Goal: Transaction & Acquisition: Obtain resource

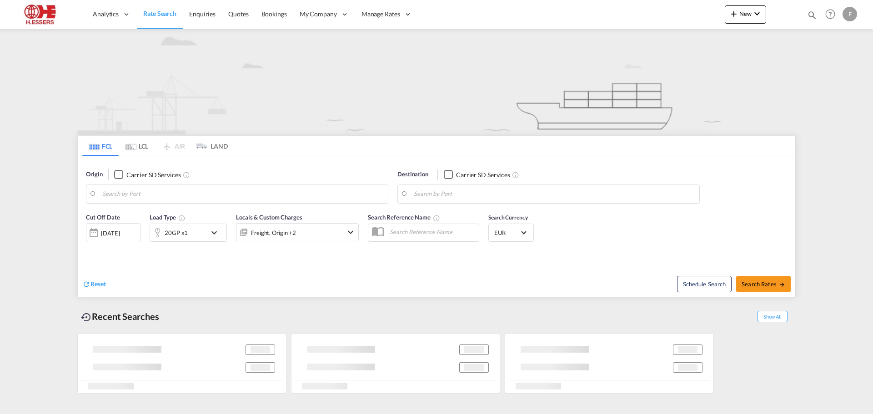
type input "[GEOGRAPHIC_DATA], BEANR"
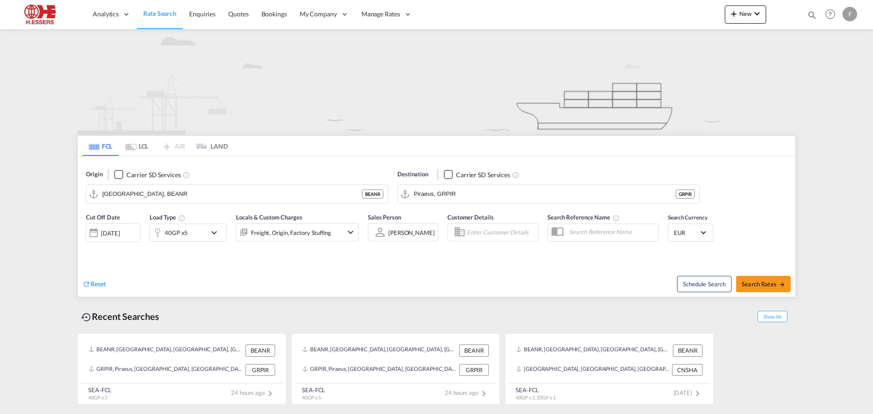
drag, startPoint x: 488, startPoint y: 266, endPoint x: 464, endPoint y: 266, distance: 24.1
click at [487, 266] on div "Schedule Search Search Rates" at bounding box center [617, 279] width 356 height 35
click at [179, 192] on input "[GEOGRAPHIC_DATA], BEANR" at bounding box center [242, 194] width 281 height 14
click at [483, 190] on input "Piraeus, GRPIR" at bounding box center [554, 194] width 281 height 14
click at [486, 219] on div "[PERSON_NAME] ( [GEOGRAPHIC_DATA] ) [GEOGRAPHIC_DATA] [GEOGRAPHIC_DATA]" at bounding box center [484, 218] width 173 height 27
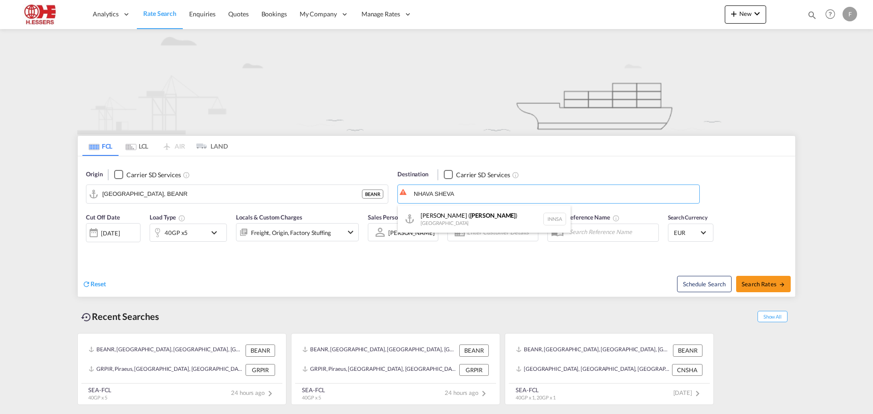
type input "[PERSON_NAME] ([PERSON_NAME]), [GEOGRAPHIC_DATA]"
click at [215, 233] on md-icon "icon-chevron-down" at bounding box center [216, 232] width 15 height 11
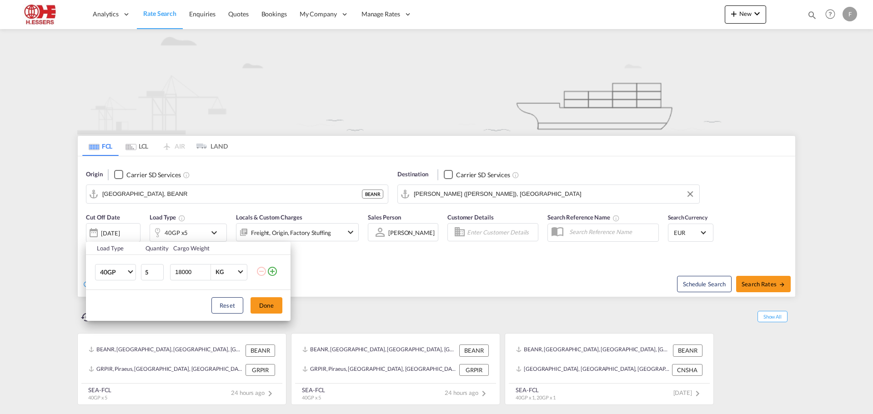
click at [259, 272] on md-icon "icon-minus-circle-outline" at bounding box center [261, 271] width 11 height 11
click at [271, 270] on md-icon "icon-plus-circle-outline" at bounding box center [272, 271] width 11 height 11
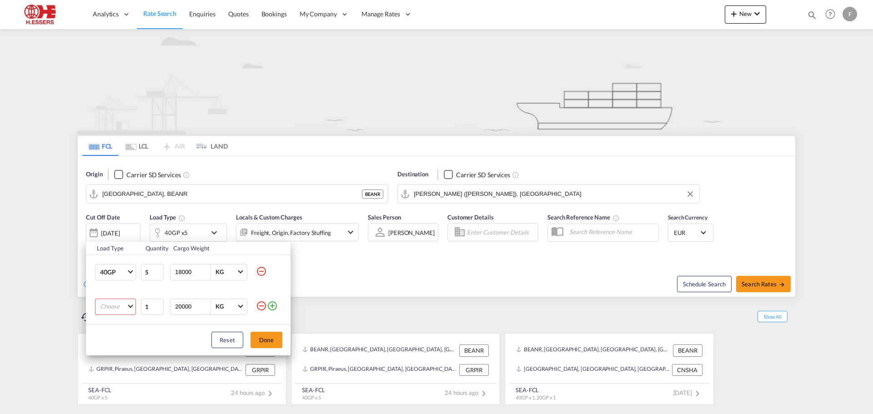
click at [261, 304] on md-icon "icon-minus-circle-outline" at bounding box center [261, 305] width 11 height 11
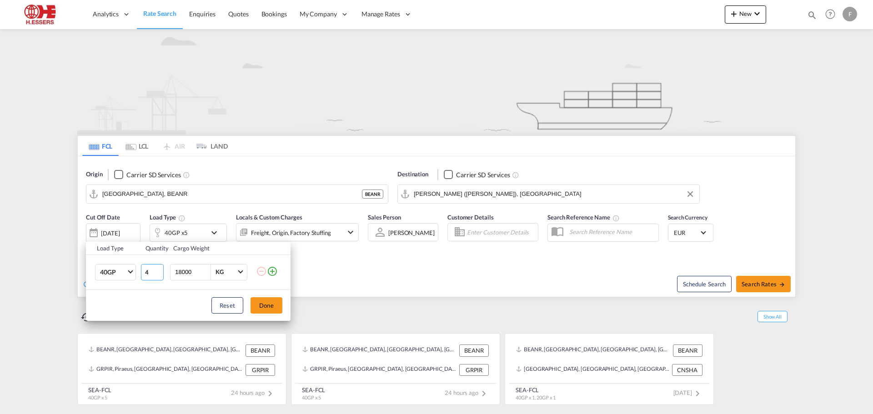
click at [158, 275] on input "4" at bounding box center [152, 272] width 23 height 16
click at [158, 275] on input "3" at bounding box center [152, 272] width 23 height 16
click at [158, 275] on input "2" at bounding box center [152, 272] width 23 height 16
type input "1"
click at [158, 275] on input "1" at bounding box center [152, 272] width 23 height 16
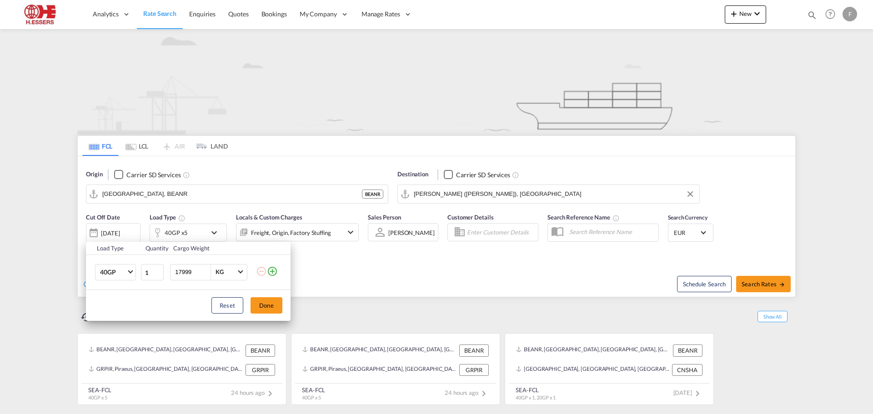
click at [206, 274] on input "17999" at bounding box center [192, 272] width 36 height 15
drag, startPoint x: 193, startPoint y: 272, endPoint x: 172, endPoint y: 273, distance: 20.9
click at [172, 273] on div "17999 KG KG" at bounding box center [208, 272] width 77 height 16
type input "13000"
click at [133, 271] on md-select-value "40GP" at bounding box center [117, 272] width 36 height 15
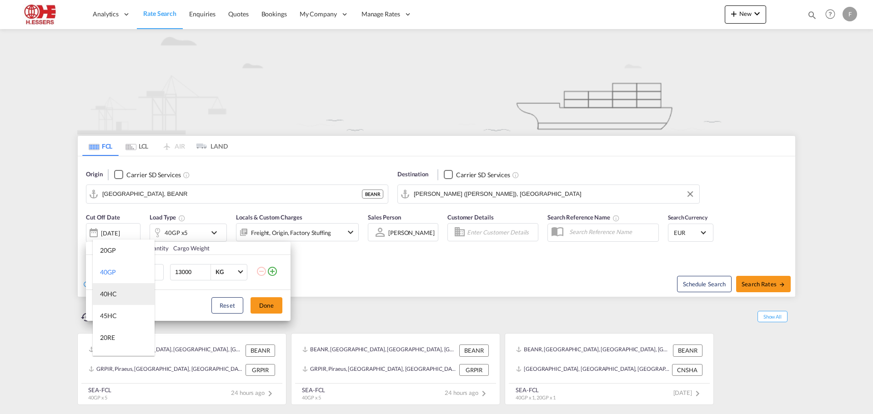
click at [125, 296] on md-option "40HC" at bounding box center [124, 294] width 62 height 22
click at [267, 306] on button "Done" at bounding box center [266, 305] width 32 height 16
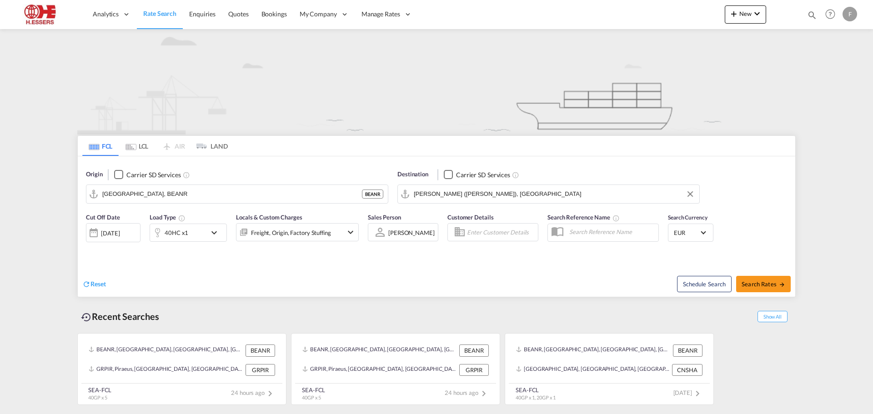
click at [345, 232] on md-icon "icon-chevron-down" at bounding box center [350, 232] width 11 height 11
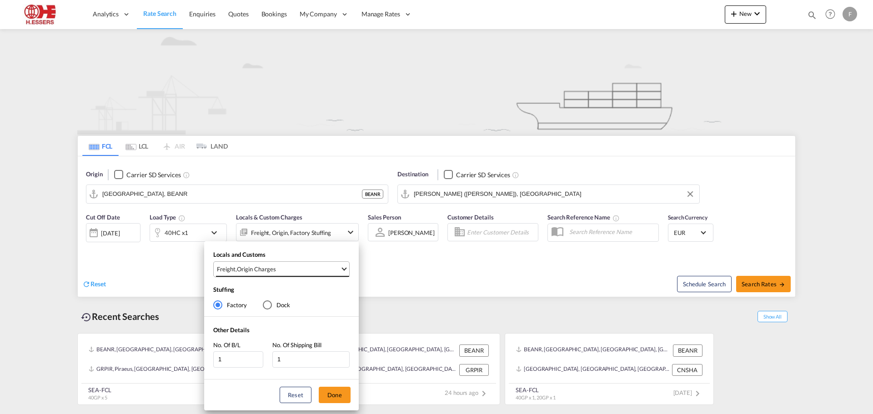
click at [340, 273] on md-select-value "Freight , Origin Charges" at bounding box center [282, 269] width 133 height 15
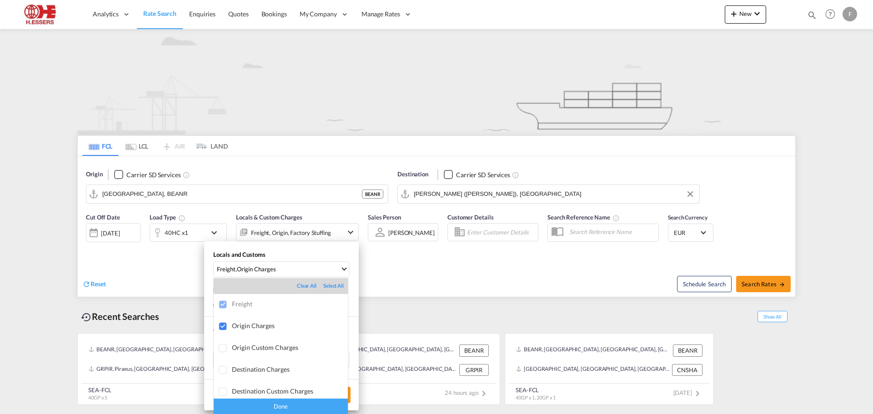
click at [291, 407] on div "Done" at bounding box center [281, 407] width 134 height 16
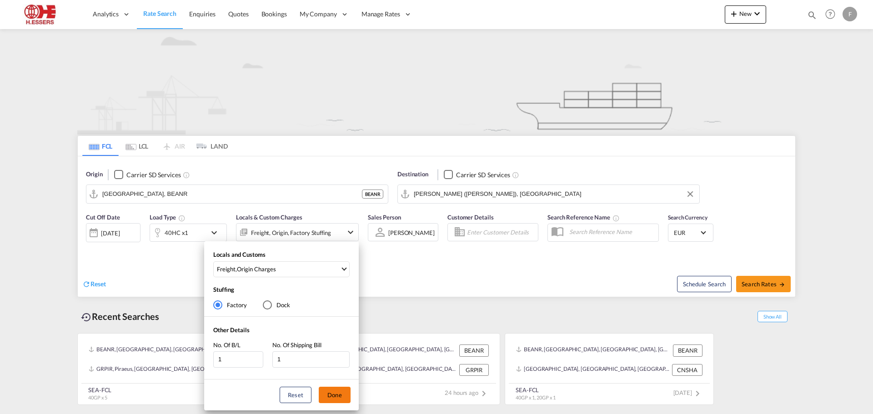
click at [336, 394] on button "Done" at bounding box center [335, 395] width 32 height 16
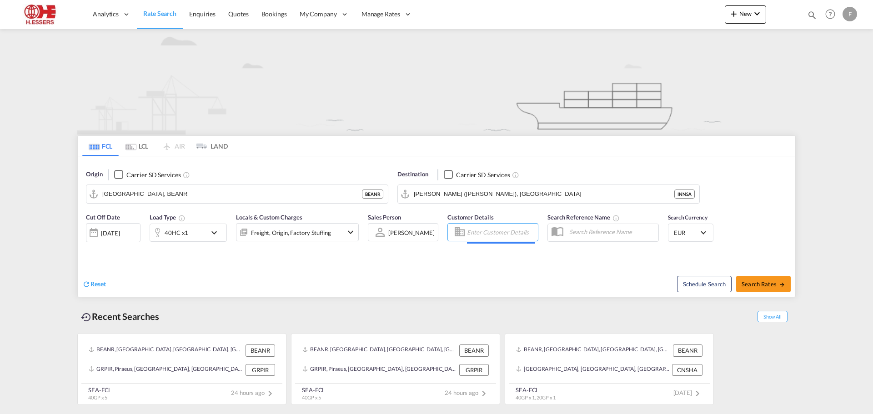
click at [484, 232] on input "Enter Customer Details" at bounding box center [501, 232] width 68 height 14
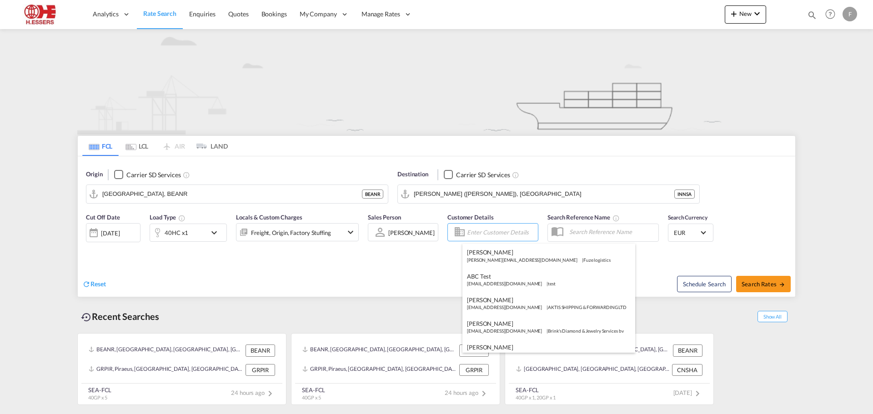
type input "s"
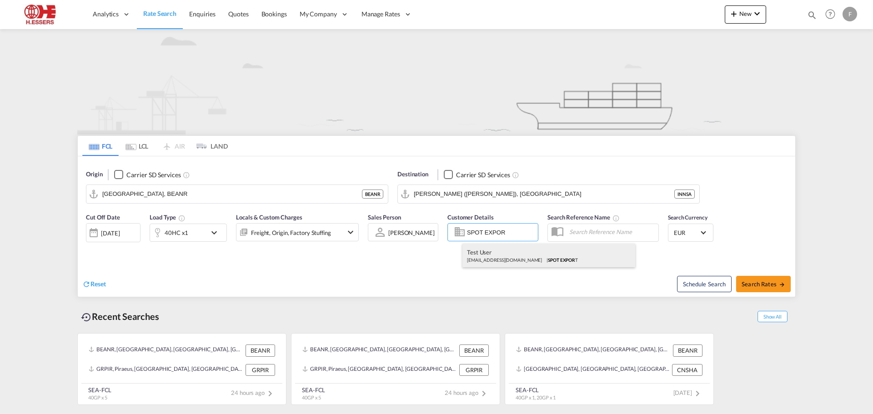
click at [504, 254] on div "Test User [EMAIL_ADDRESS][DOMAIN_NAME] | SPOT EXPOR T" at bounding box center [548, 256] width 173 height 24
type input "SPOT EXPORT, Test User, [EMAIL_ADDRESS][DOMAIN_NAME]"
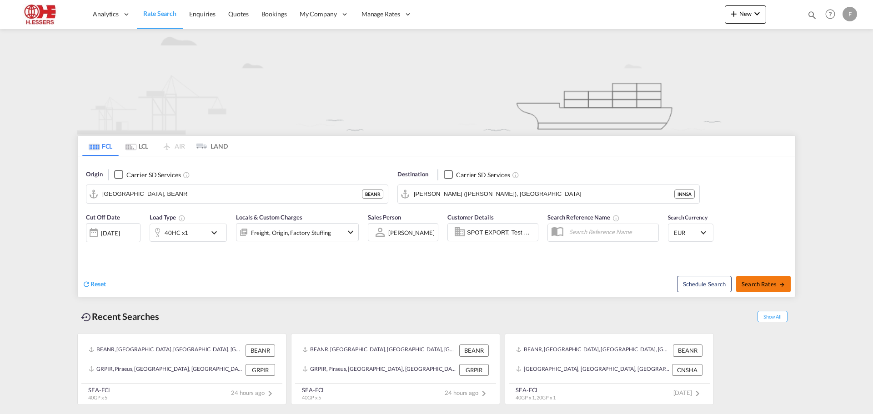
click at [759, 285] on span "Search Rates" at bounding box center [763, 283] width 44 height 7
type input "BEANR to INNSA / [DATE]"
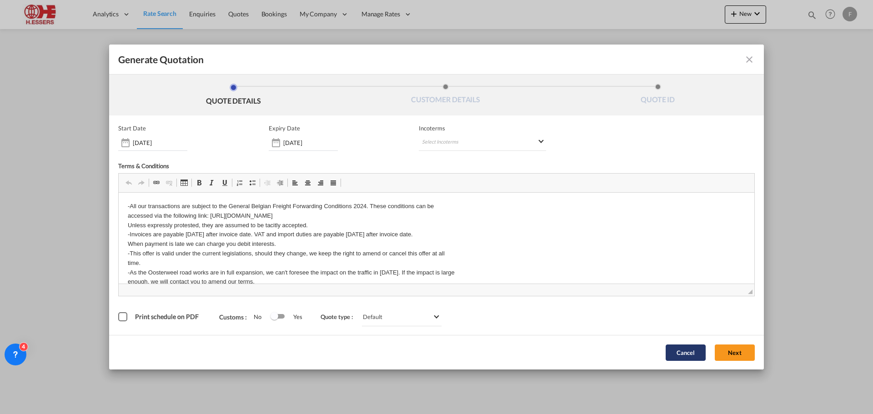
click at [680, 353] on button "Cancel" at bounding box center [685, 353] width 40 height 16
click at [280, 144] on div "Generate QuotationQUOTE ..." at bounding box center [276, 143] width 15 height 18
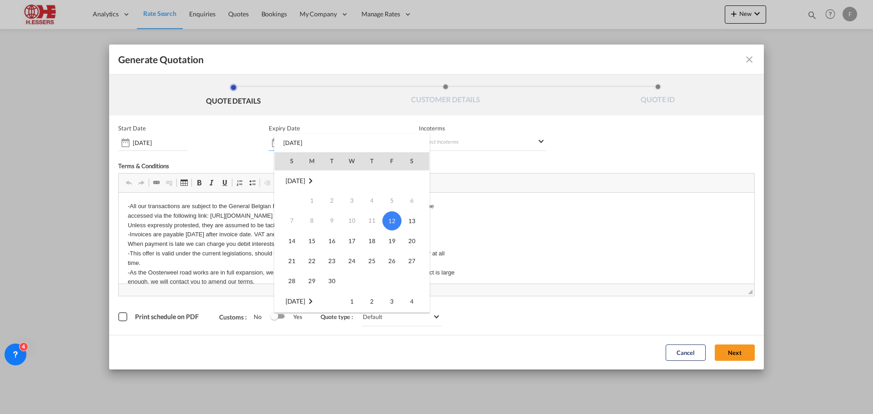
scroll to position [45, 0]
click at [473, 224] on div at bounding box center [436, 207] width 873 height 414
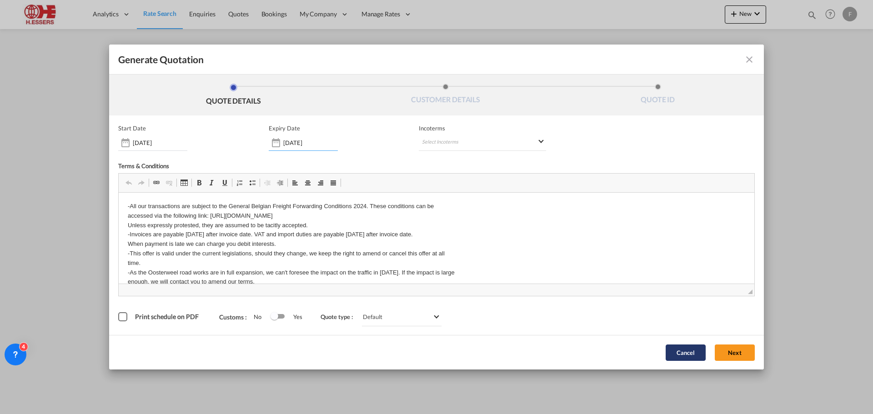
click at [674, 350] on button "Cancel" at bounding box center [685, 353] width 40 height 16
click at [276, 143] on div "Generate QuotationQUOTE ..." at bounding box center [276, 143] width 15 height 18
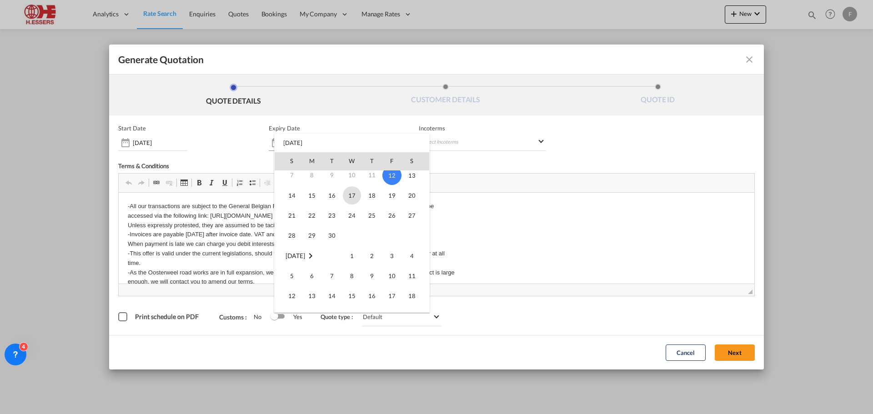
scroll to position [91, 0]
drag, startPoint x: 390, startPoint y: 250, endPoint x: 272, endPoint y: 57, distance: 226.1
click at [390, 250] on span "17" at bounding box center [392, 250] width 18 height 18
type input "[DATE]"
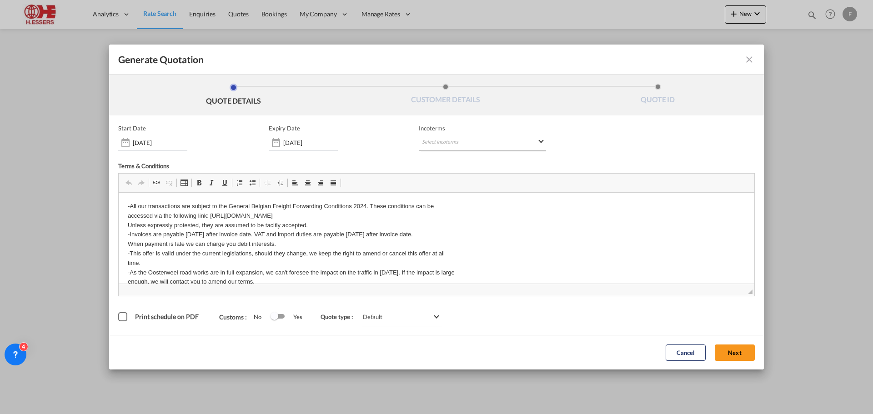
click at [496, 141] on md-select "Select Incoterms FAS - import Free Alongside Ship CIF - import Cost,Insurance a…" at bounding box center [482, 143] width 127 height 16
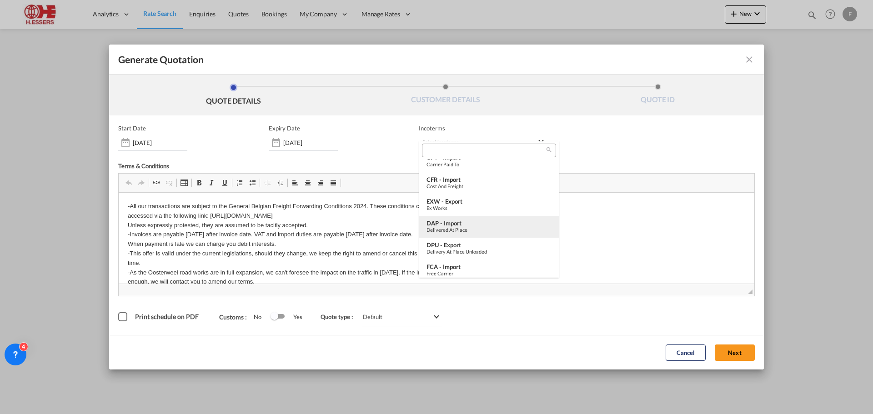
scroll to position [273, 0]
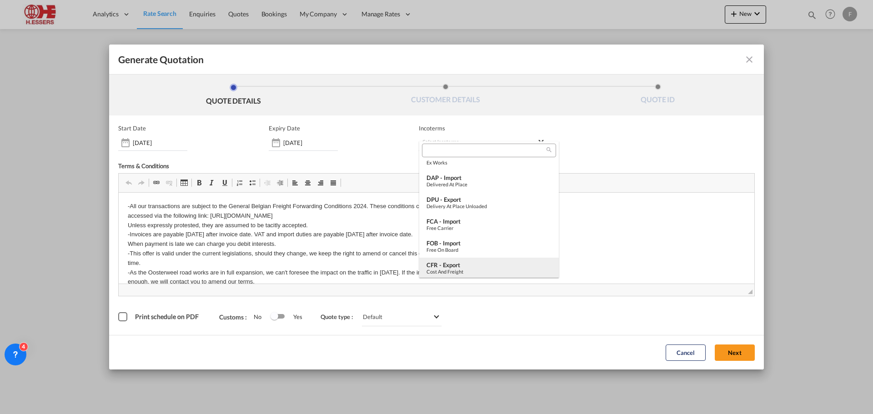
click at [466, 266] on div "CFR - export" at bounding box center [488, 264] width 125 height 7
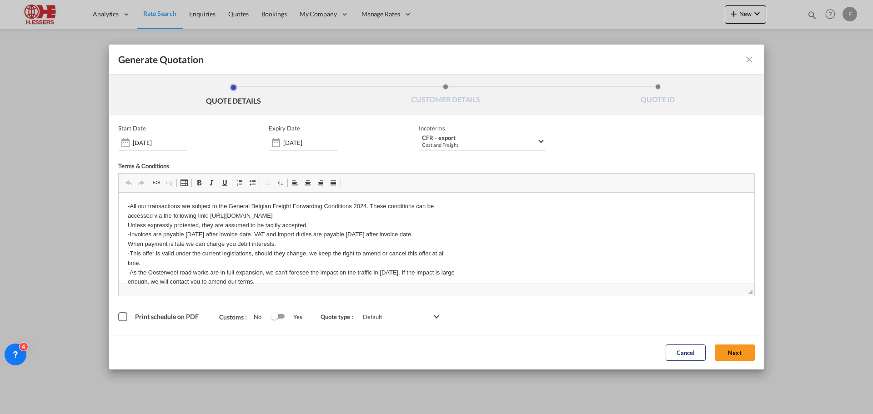
click at [282, 320] on div "Switch 1" at bounding box center [277, 316] width 14 height 11
click at [734, 350] on button "Next" at bounding box center [734, 353] width 40 height 16
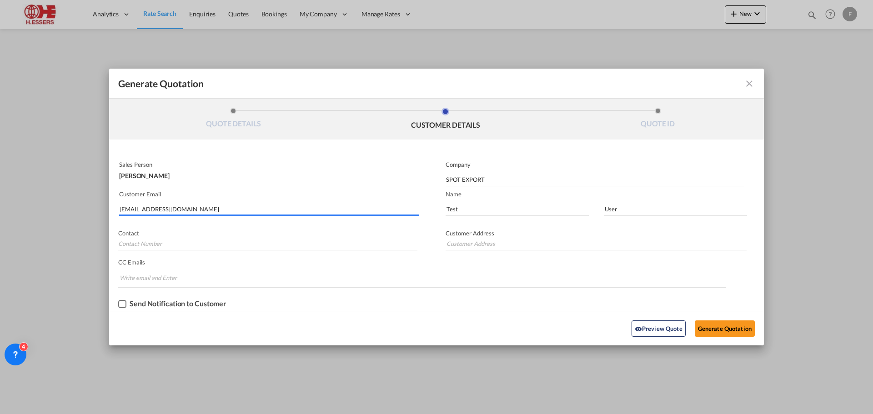
drag, startPoint x: 179, startPoint y: 206, endPoint x: 79, endPoint y: 206, distance: 100.4
click at [79, 206] on div "Generate Quotation QUOTE DETAILS CUSTOMER DETAILS QUOTE ID Start Date [DATE] Ex…" at bounding box center [436, 207] width 873 height 414
type input "SAMEER"
click at [171, 205] on input "SAMEER" at bounding box center [270, 209] width 300 height 14
drag, startPoint x: 173, startPoint y: 208, endPoint x: 100, endPoint y: 207, distance: 72.7
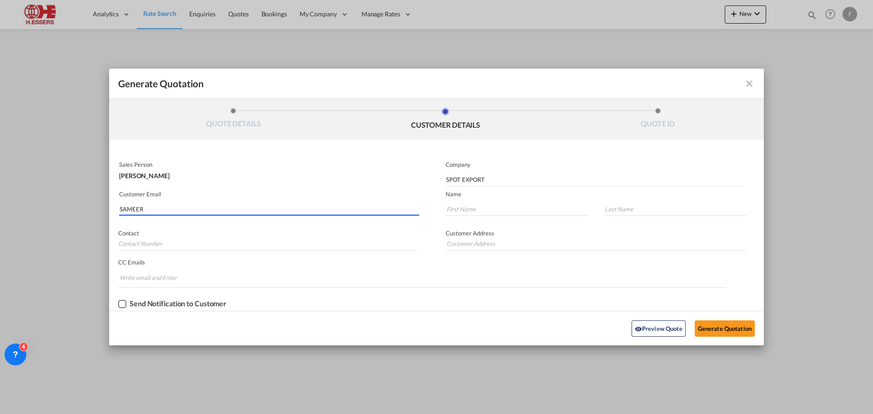
click at [100, 207] on div "Generate Quotation QUOTE DETAILS CUSTOMER DETAILS QUOTE ID Start Date [DATE] Ex…" at bounding box center [436, 207] width 873 height 414
paste input "[PERSON_NAME] <[EMAIL_ADDRESS][DOMAIN_NAME]>"
drag, startPoint x: 162, startPoint y: 210, endPoint x: 90, endPoint y: 210, distance: 72.3
click at [90, 210] on div "Generate Quotation QUOTE DETAILS CUSTOMER DETAILS QUOTE ID Start Date [DATE] Ex…" at bounding box center [436, 207] width 873 height 414
click at [219, 206] on input "[EMAIL_ADDRESS][DOMAIN_NAME]>" at bounding box center [270, 209] width 300 height 14
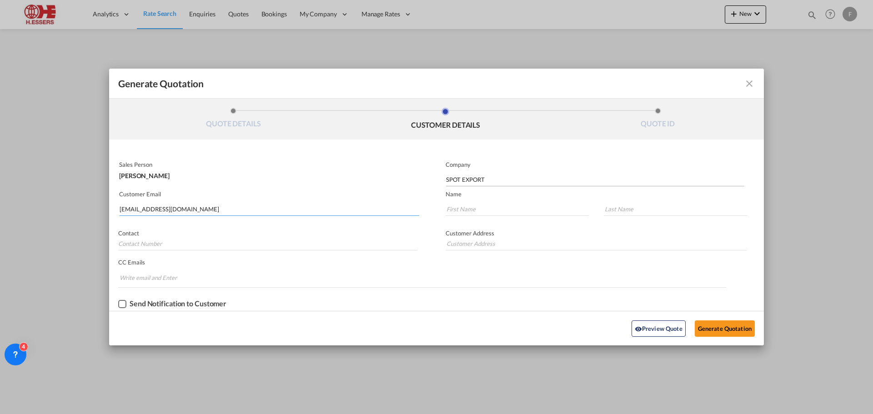
type input "[EMAIL_ADDRESS][DOMAIN_NAME]"
click at [471, 175] on input "SPOT EXPORT" at bounding box center [595, 180] width 298 height 14
drag, startPoint x: 491, startPoint y: 178, endPoint x: 387, endPoint y: 180, distance: 104.1
click at [387, 180] on div "Sales Person [PERSON_NAME] Company SPOT EXPORT Customer Email [EMAIL_ADDRESS][D…" at bounding box center [436, 234] width 654 height 153
type input "h"
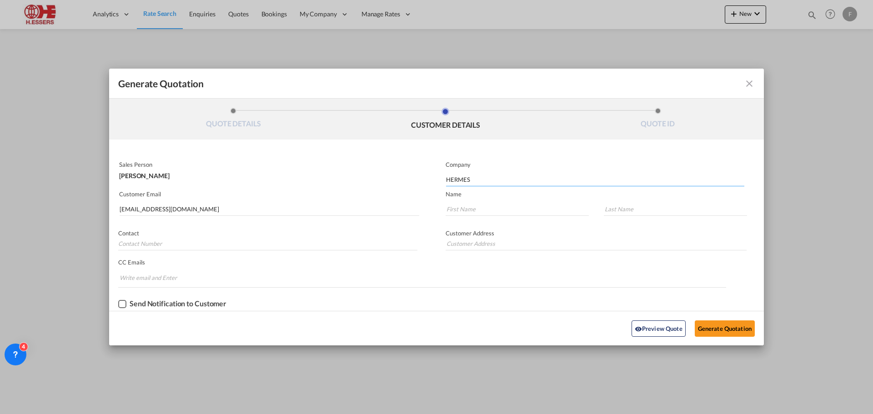
click at [472, 184] on input "HERMES" at bounding box center [595, 180] width 298 height 14
drag, startPoint x: 453, startPoint y: 176, endPoint x: 427, endPoint y: 176, distance: 25.9
click at [427, 176] on div "Sales Person [PERSON_NAME] Company HERMES Customer Email [EMAIL_ADDRESS][DOMAIN…" at bounding box center [436, 234] width 654 height 153
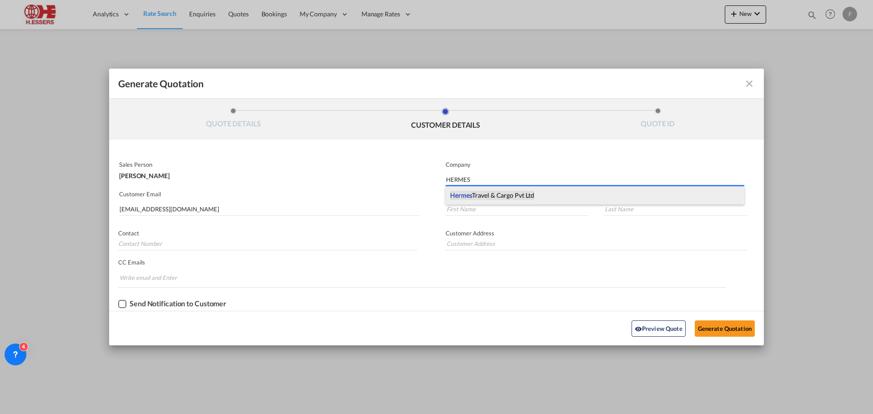
click at [479, 195] on span "Hermes Travel & Cargo Pvt Ltd" at bounding box center [492, 195] width 84 height 9
type input "Hermes Travel & Cargo Pvt Ltd"
type input "[STREET_ADDRESS]"
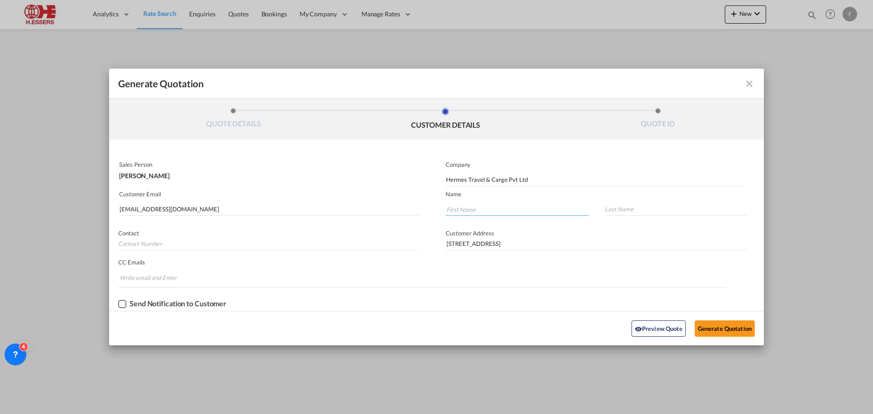
click at [483, 210] on input "Generate QuotationQUOTE ..." at bounding box center [516, 209] width 143 height 14
type input "s"
type input "Sameer"
type input "Mehta"
click at [148, 275] on input "Chips input." at bounding box center [154, 277] width 68 height 15
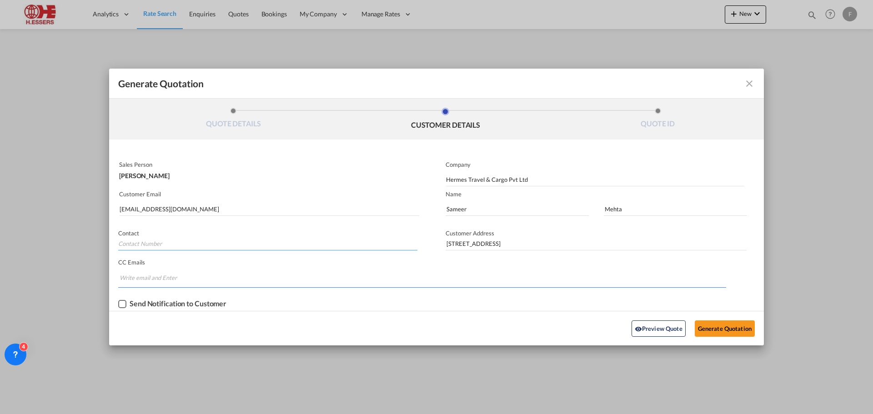
click at [152, 247] on input "Generate QuotationQUOTE ..." at bounding box center [267, 244] width 299 height 14
paste input "022 4074 0226"
type input "022 4074 0226"
click at [713, 328] on button "Generate Quotation" at bounding box center [724, 328] width 60 height 16
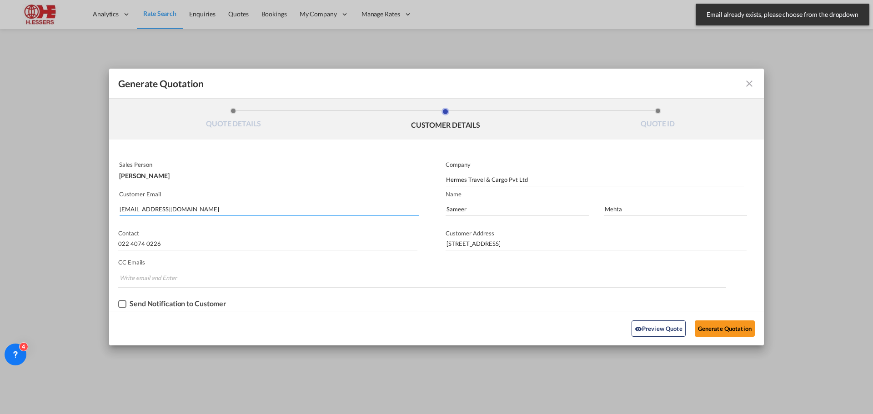
click at [193, 206] on input "[EMAIL_ADDRESS][DOMAIN_NAME]" at bounding box center [270, 209] width 300 height 14
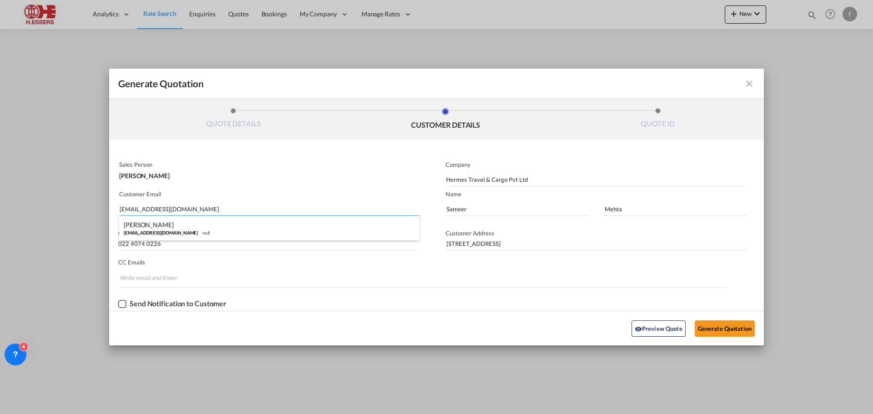
drag, startPoint x: 200, startPoint y: 208, endPoint x: 53, endPoint y: 210, distance: 147.3
click at [53, 210] on div "Generate Quotation QUOTE DETAILS CUSTOMER DETAILS QUOTE ID Start Date [DATE] Ex…" at bounding box center [436, 207] width 873 height 414
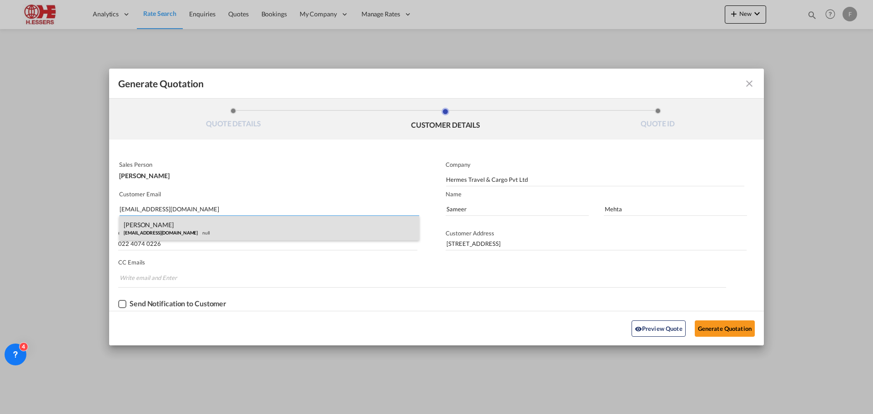
click at [150, 227] on div "[PERSON_NAME] [PERSON_NAME][EMAIL_ADDRESS][DOMAIN_NAME] null" at bounding box center [269, 228] width 300 height 25
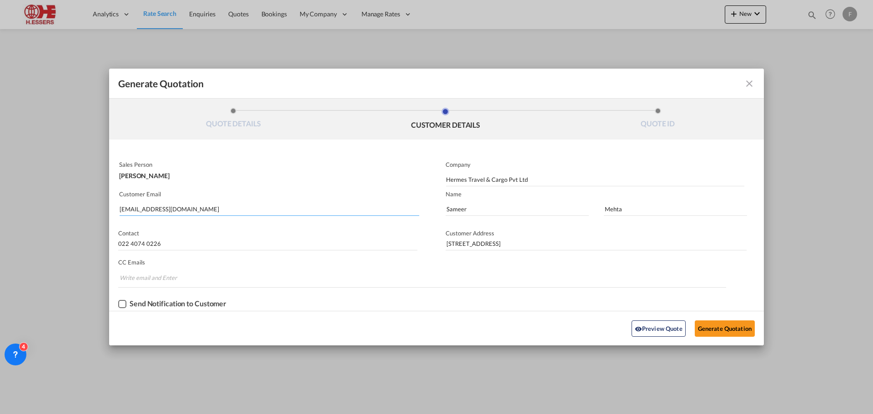
click at [196, 212] on input "[EMAIL_ADDRESS][DOMAIN_NAME]" at bounding box center [270, 209] width 300 height 14
click at [735, 328] on button "Generate Quotation" at bounding box center [724, 328] width 60 height 16
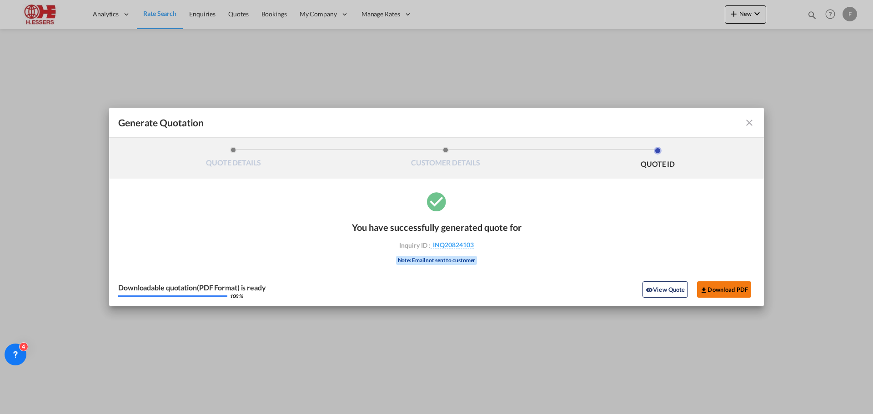
click at [732, 291] on button "Download PDF" at bounding box center [724, 289] width 54 height 16
